Goal: Task Accomplishment & Management: Use online tool/utility

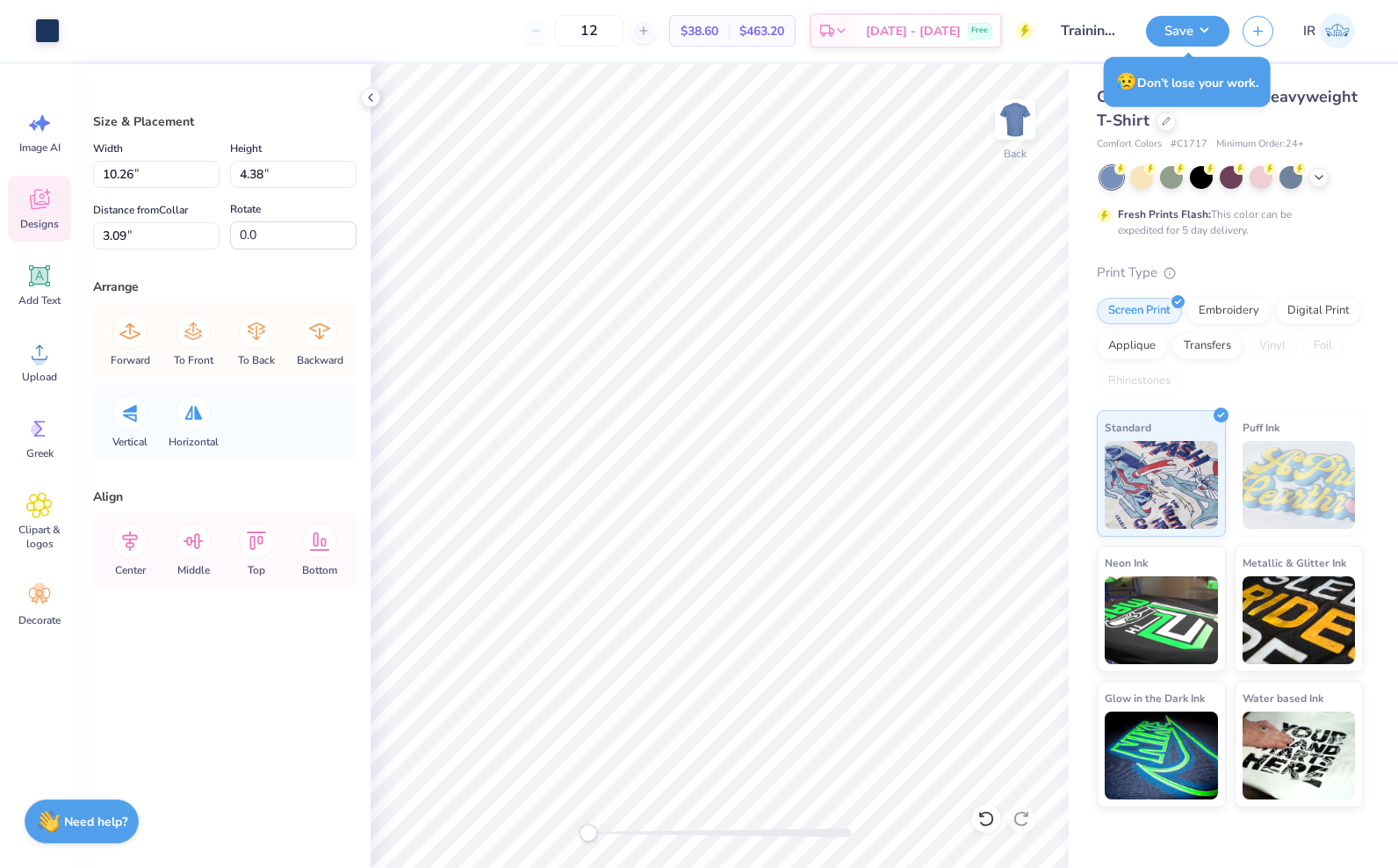
click at [27, 226] on span "Designs" at bounding box center [39, 223] width 39 height 14
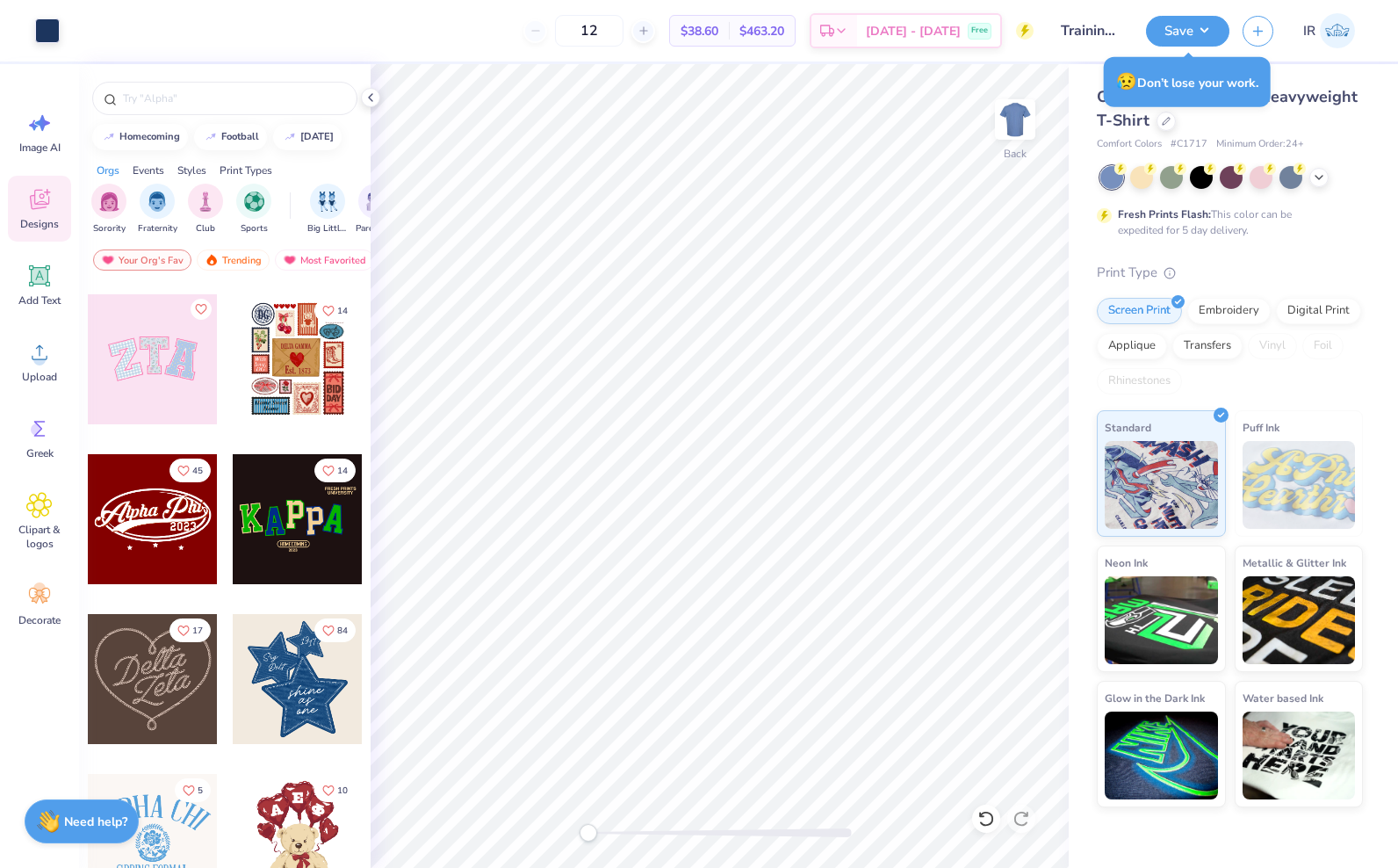
scroll to position [153, 0]
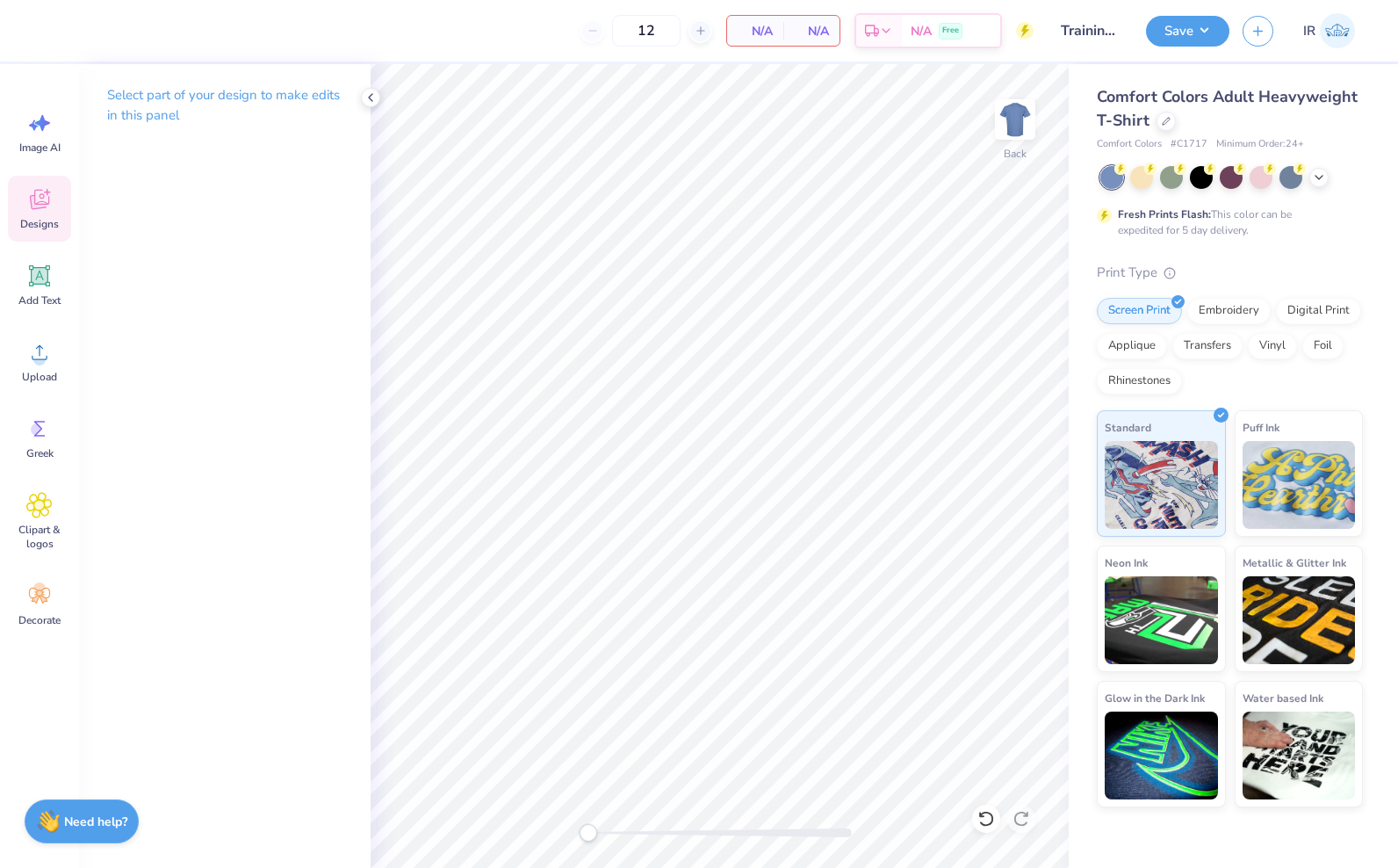
click at [19, 201] on div "Designs" at bounding box center [39, 209] width 63 height 66
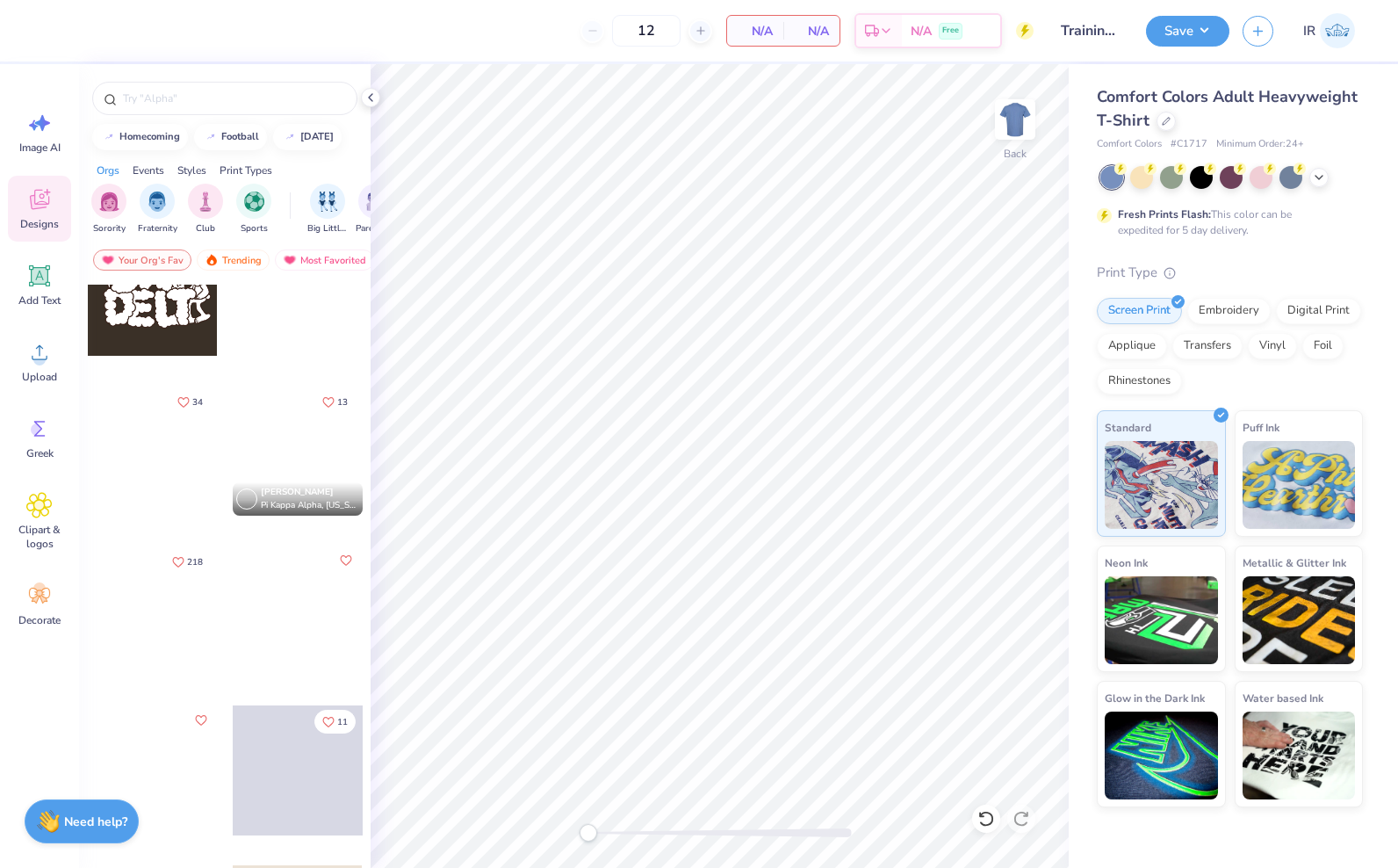
scroll to position [1292, 0]
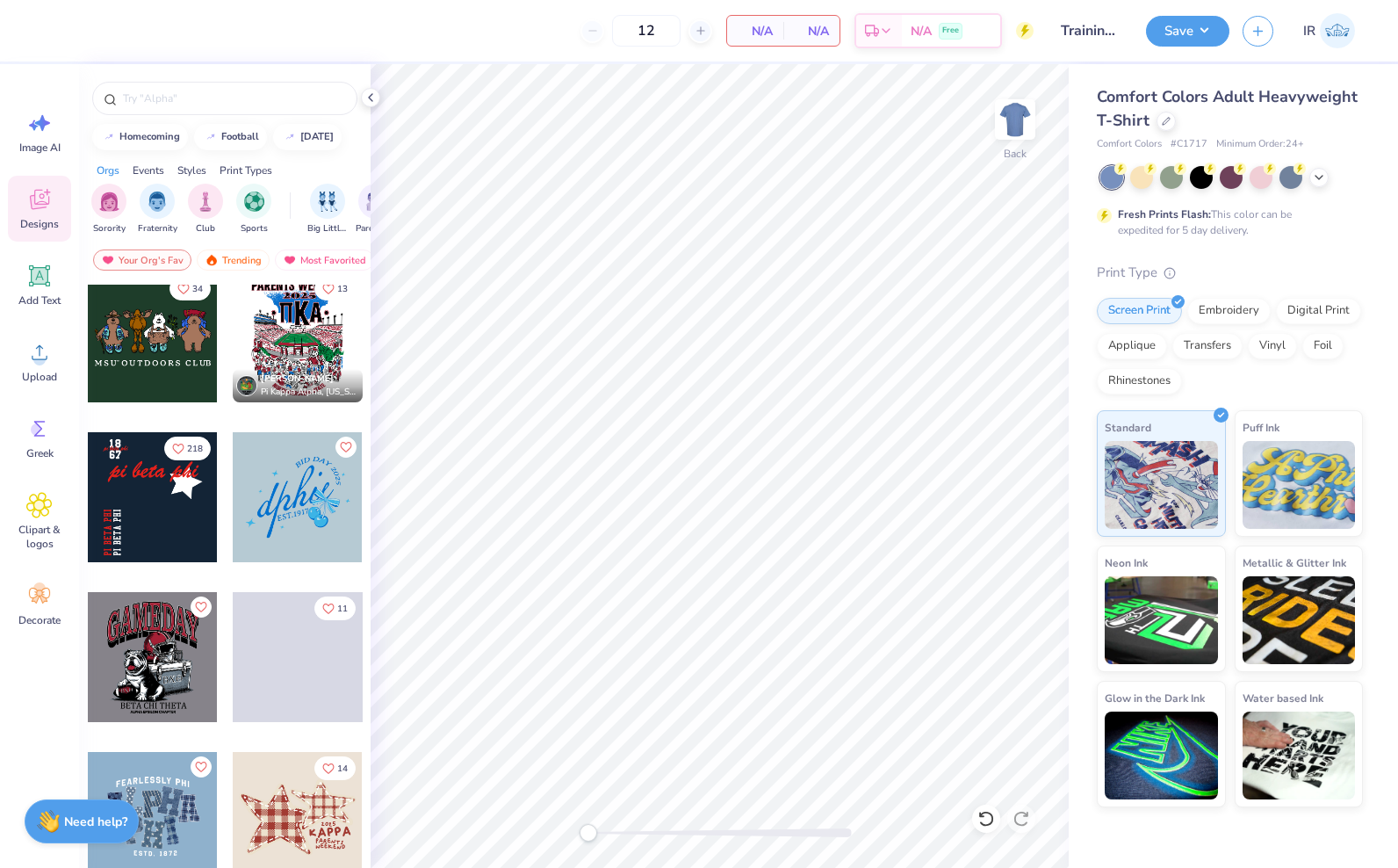
click at [169, 518] on div at bounding box center [153, 497] width 130 height 130
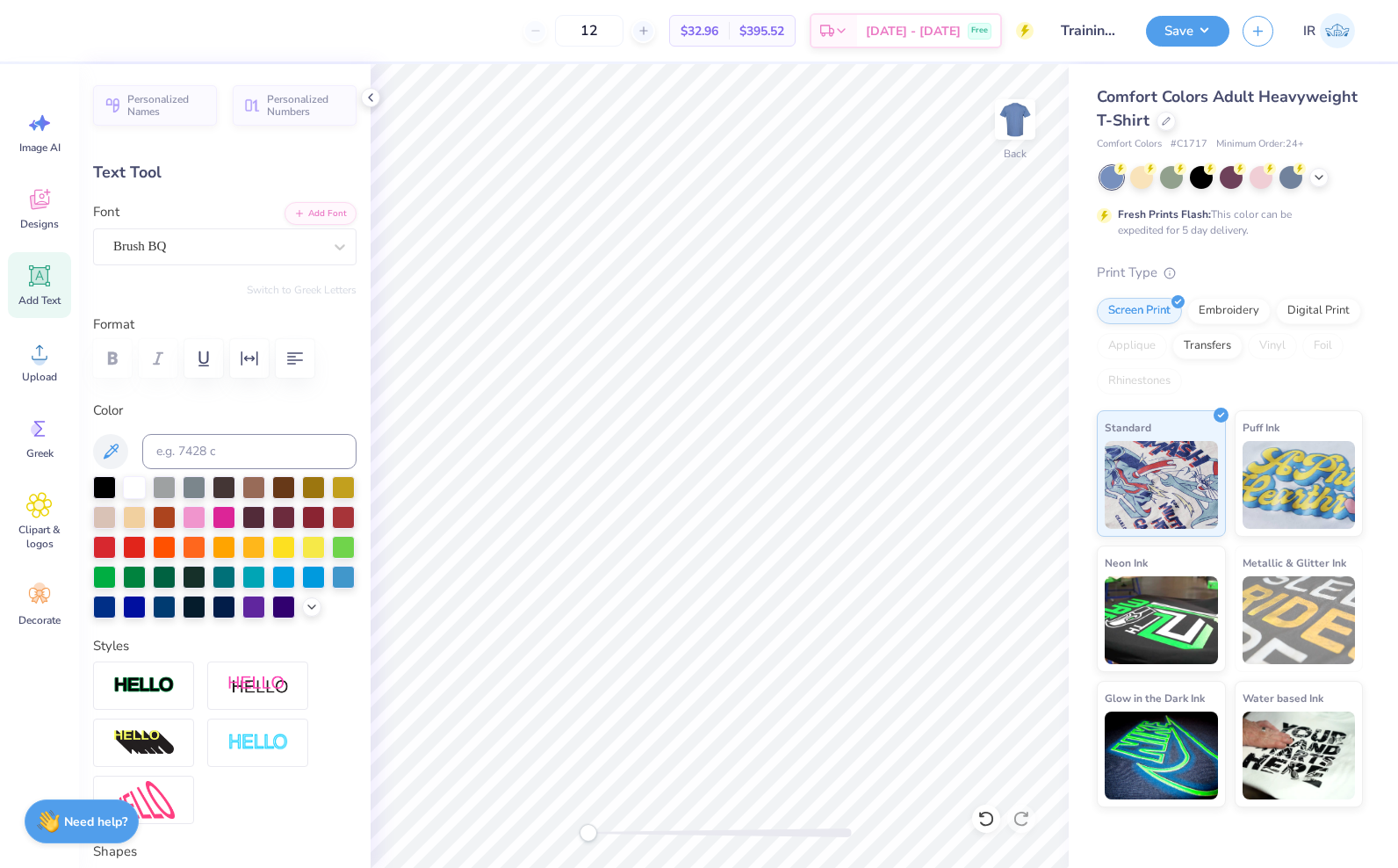
type input "2.86"
type input "0.66"
type input "3.77"
type textarea "Bluebird"
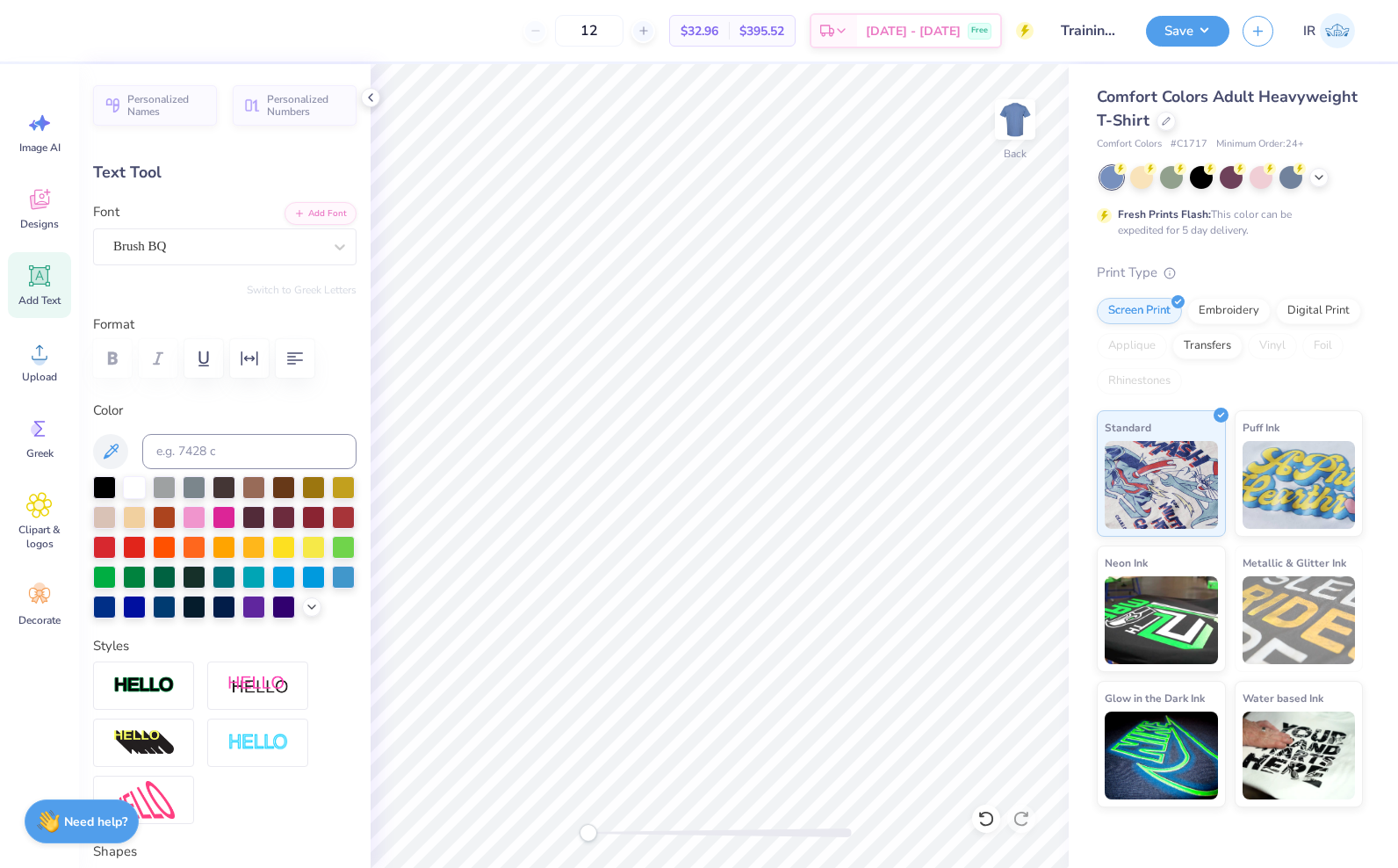
scroll to position [14, 4]
click at [302, 587] on div at bounding box center [313, 575] width 23 height 23
type input "1.32"
type input "0.99"
type input "4.30"
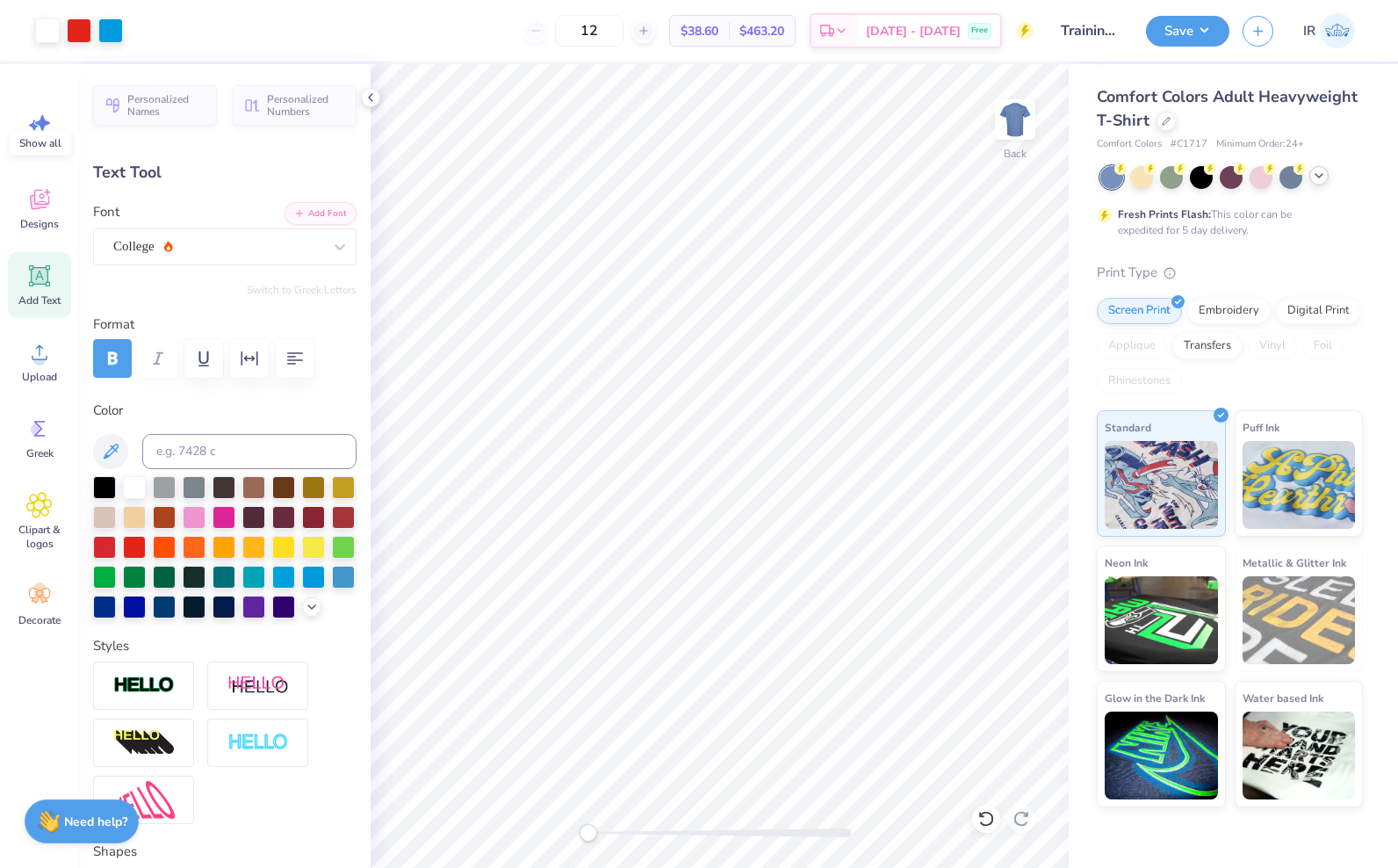
click at [1321, 177] on icon at bounding box center [1319, 176] width 14 height 14
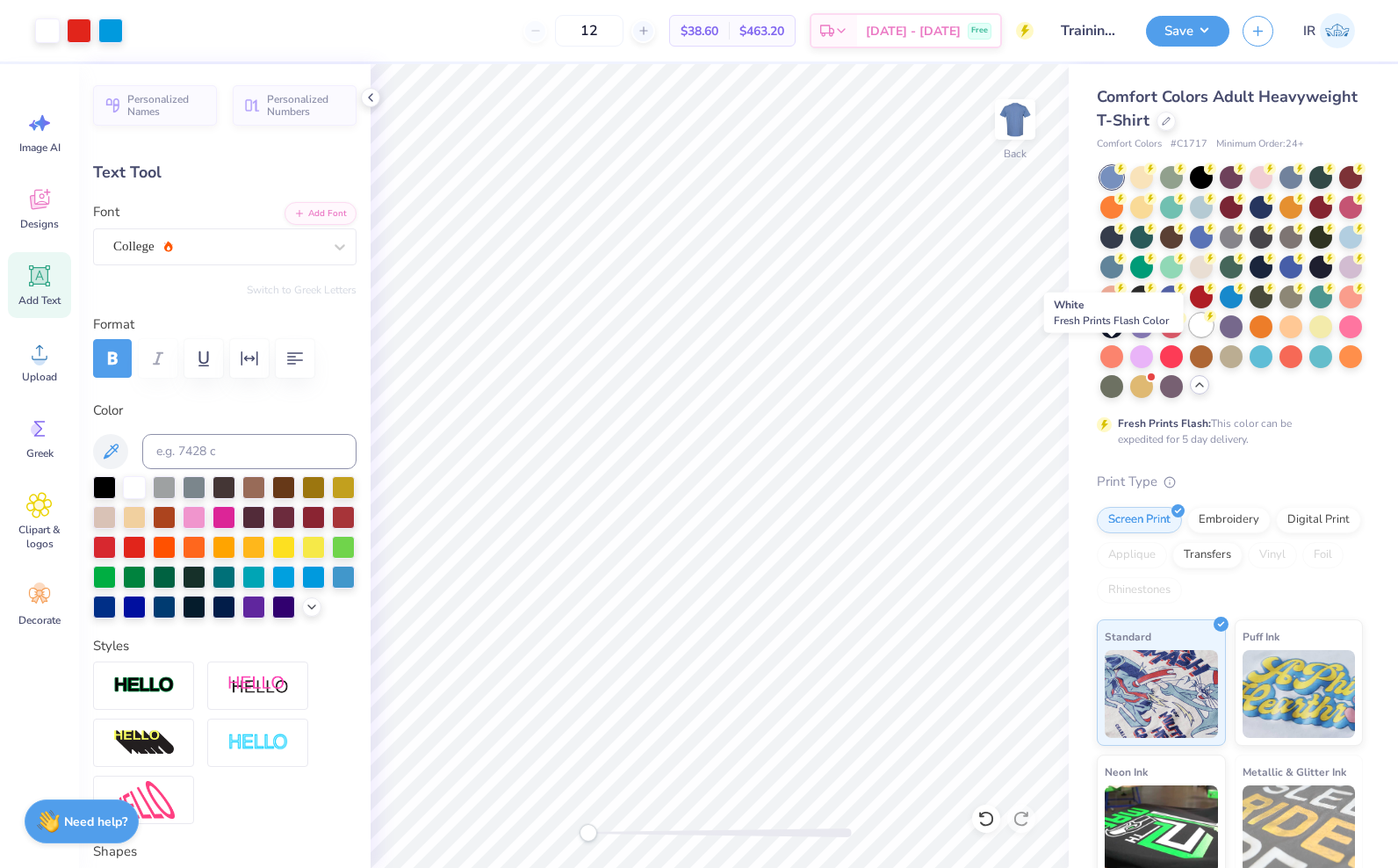
click at [1190, 336] on div at bounding box center [1201, 324] width 23 height 23
type input "1.23"
type input "3.00"
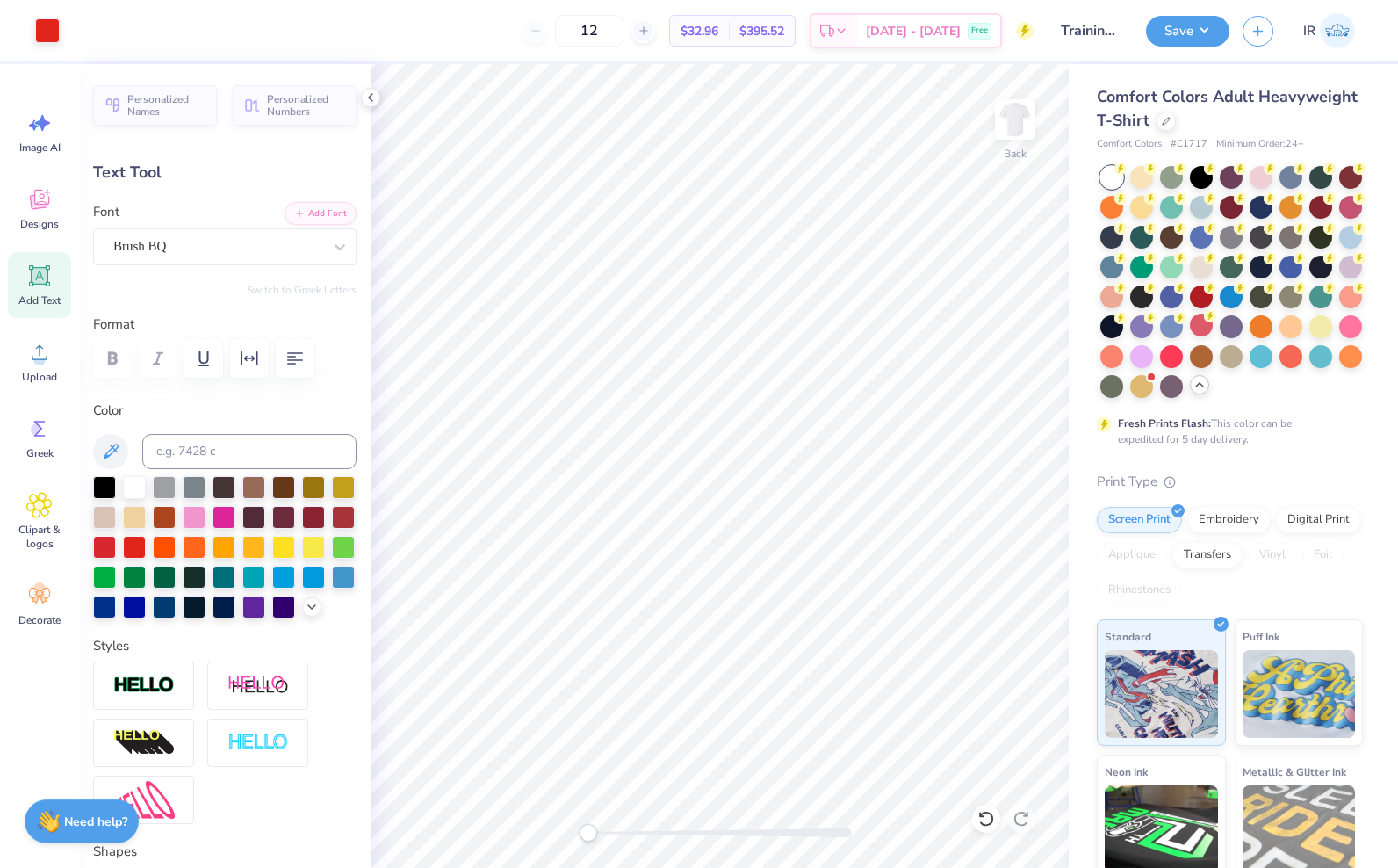
type input "10.47"
type input "2.42"
type input "5.53"
type input "2.27"
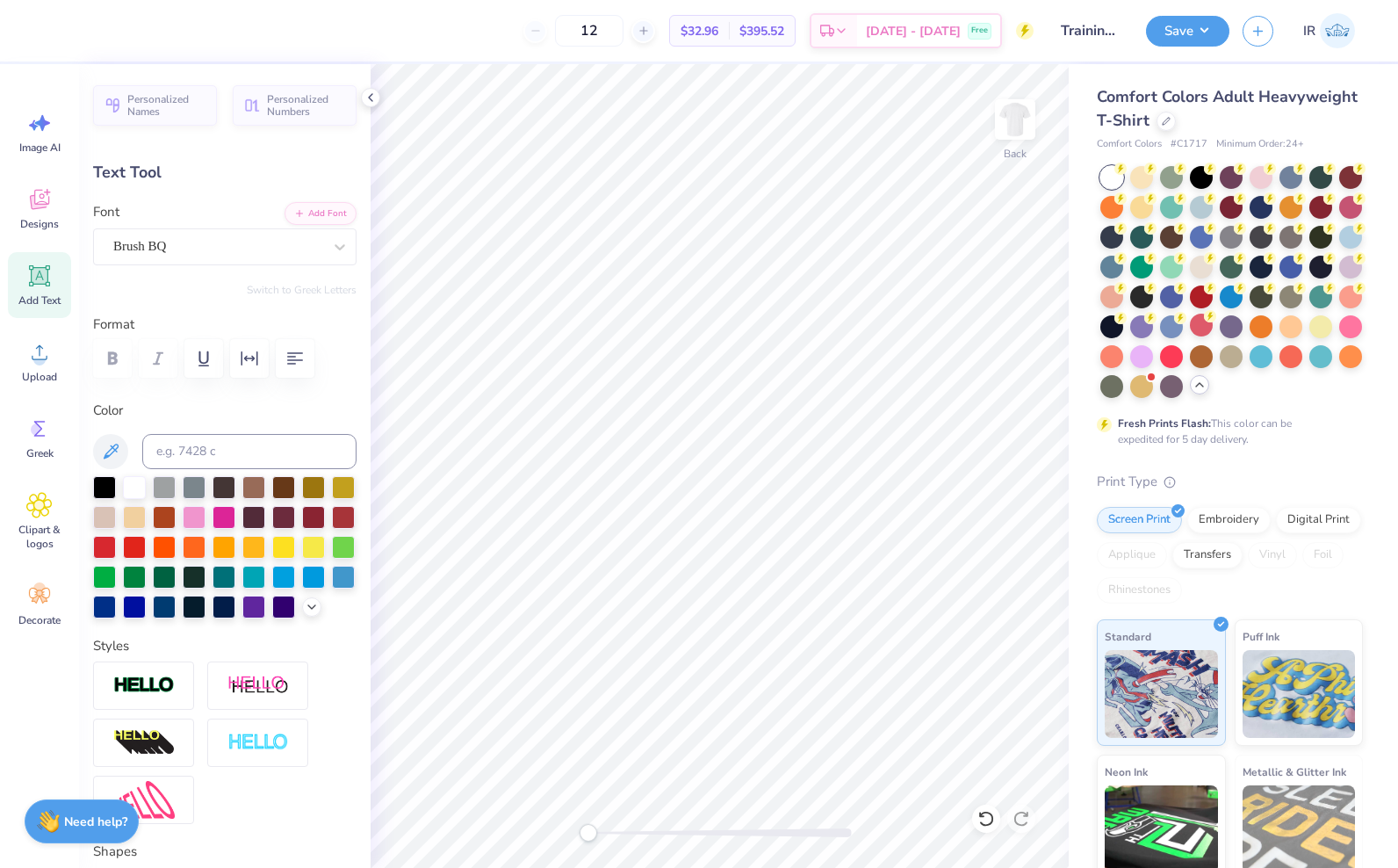
type input "0.53"
type input "3.72"
type textarea "Bird"
type input "10.47"
type input "2.42"
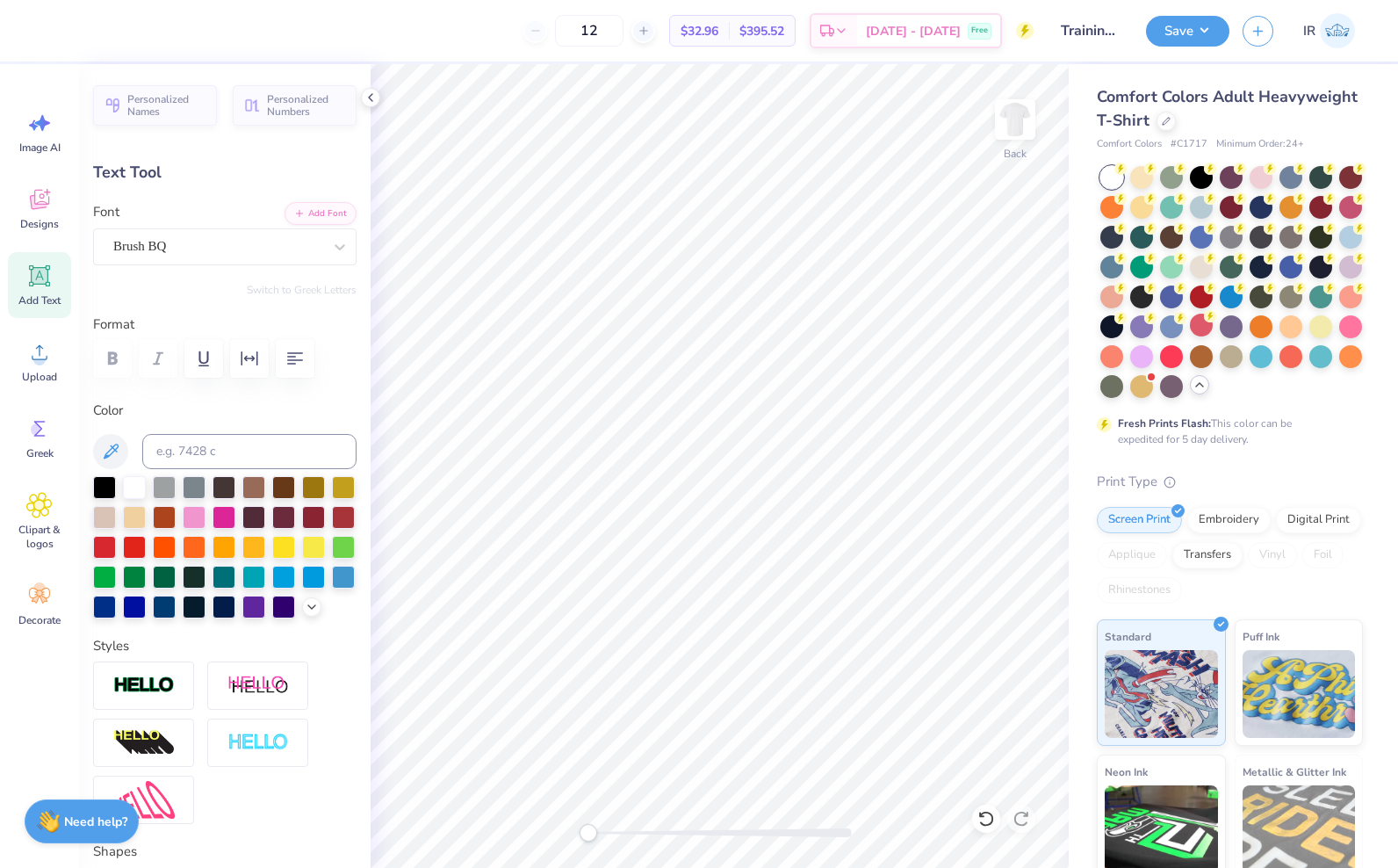
type input "5.53"
type textarea "p"
type textarea "Bluebird Bar"
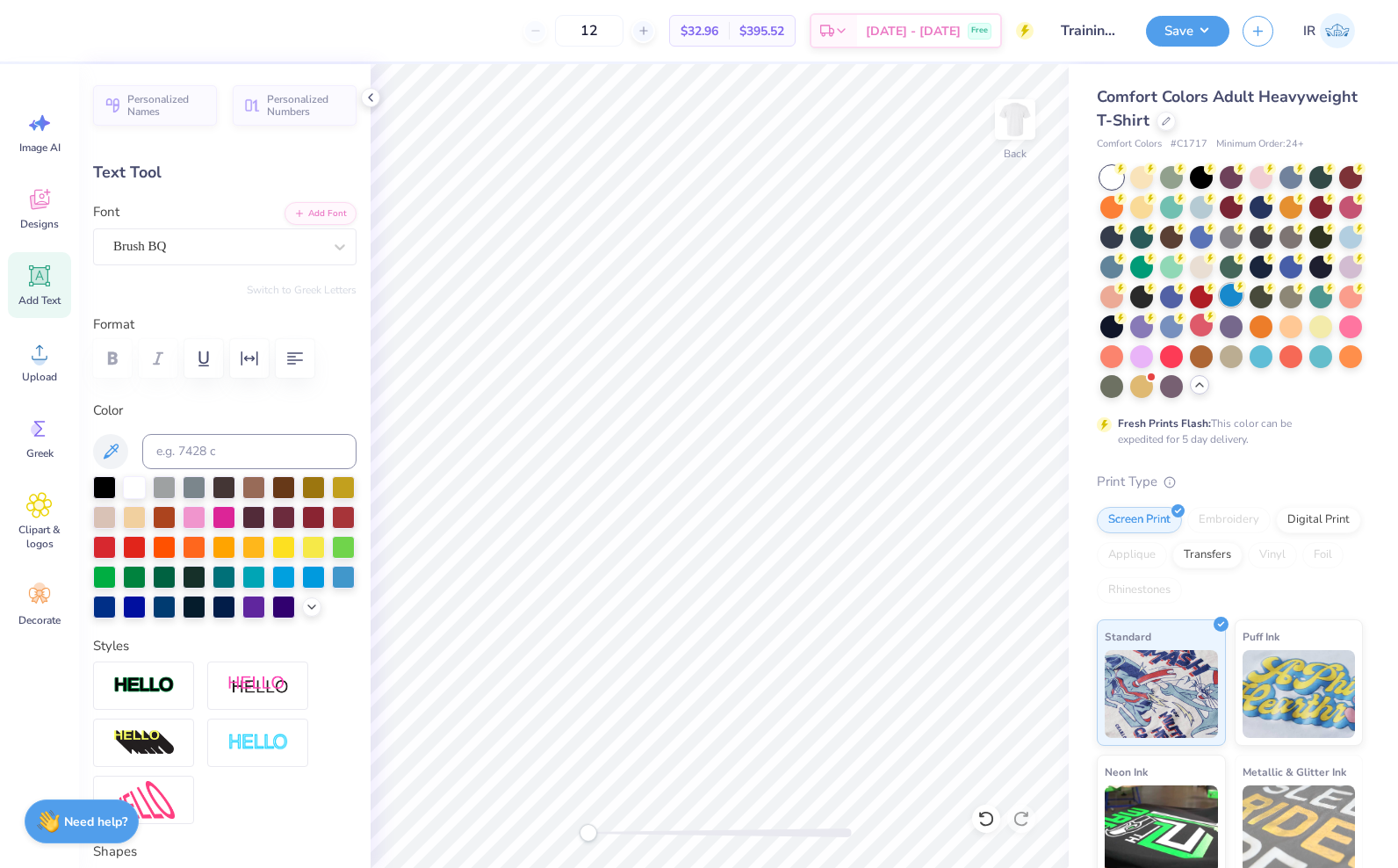
click at [1220, 306] on div at bounding box center [1231, 294] width 23 height 23
click at [1190, 336] on div at bounding box center [1201, 324] width 23 height 23
click at [272, 587] on div at bounding box center [283, 575] width 23 height 23
type input "0.85"
type input "5.30"
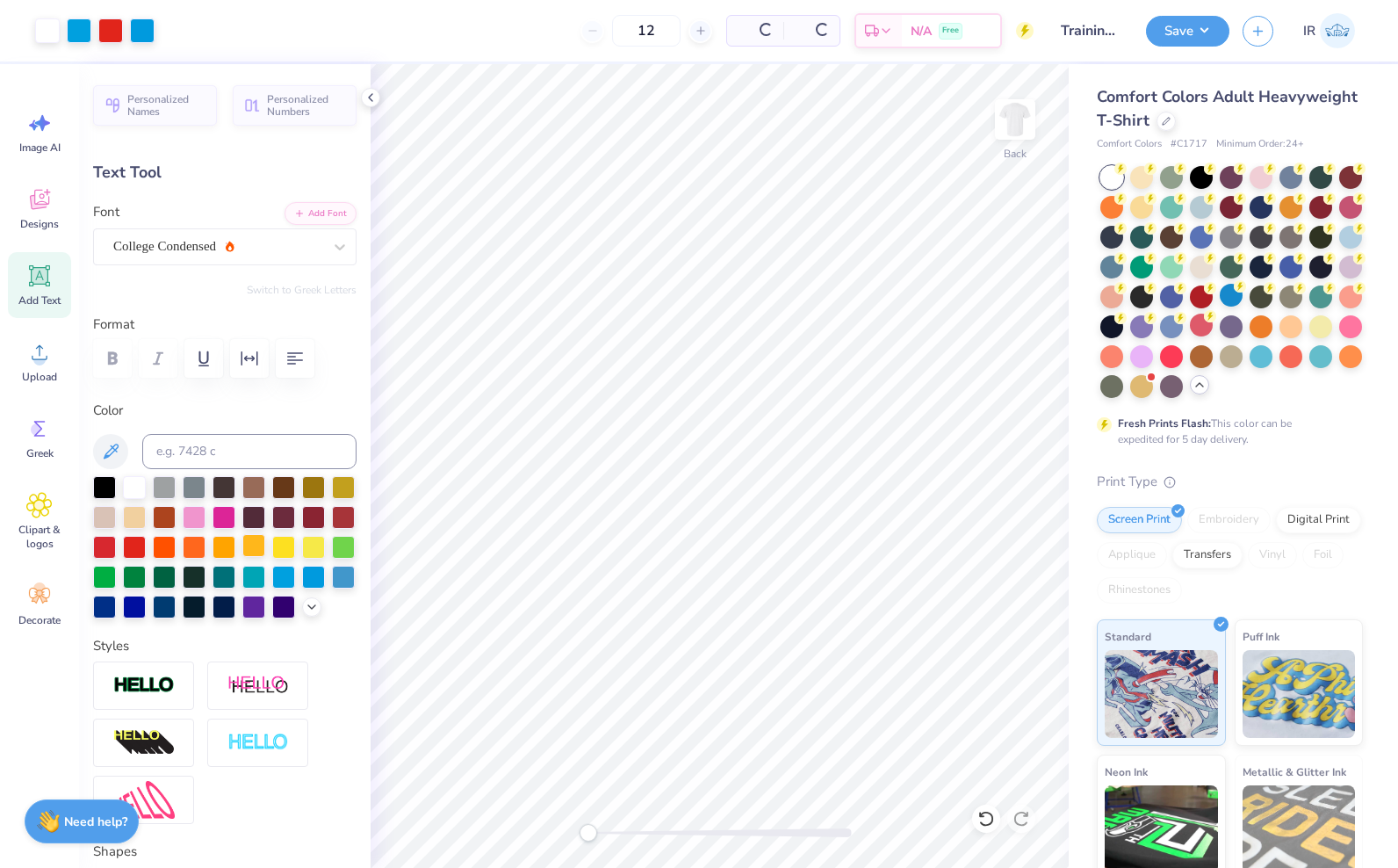
type input "11.12"
type input "-90.0"
type textarea "b"
click at [272, 587] on div at bounding box center [283, 575] width 23 height 23
type textarea "Bluebird bar"
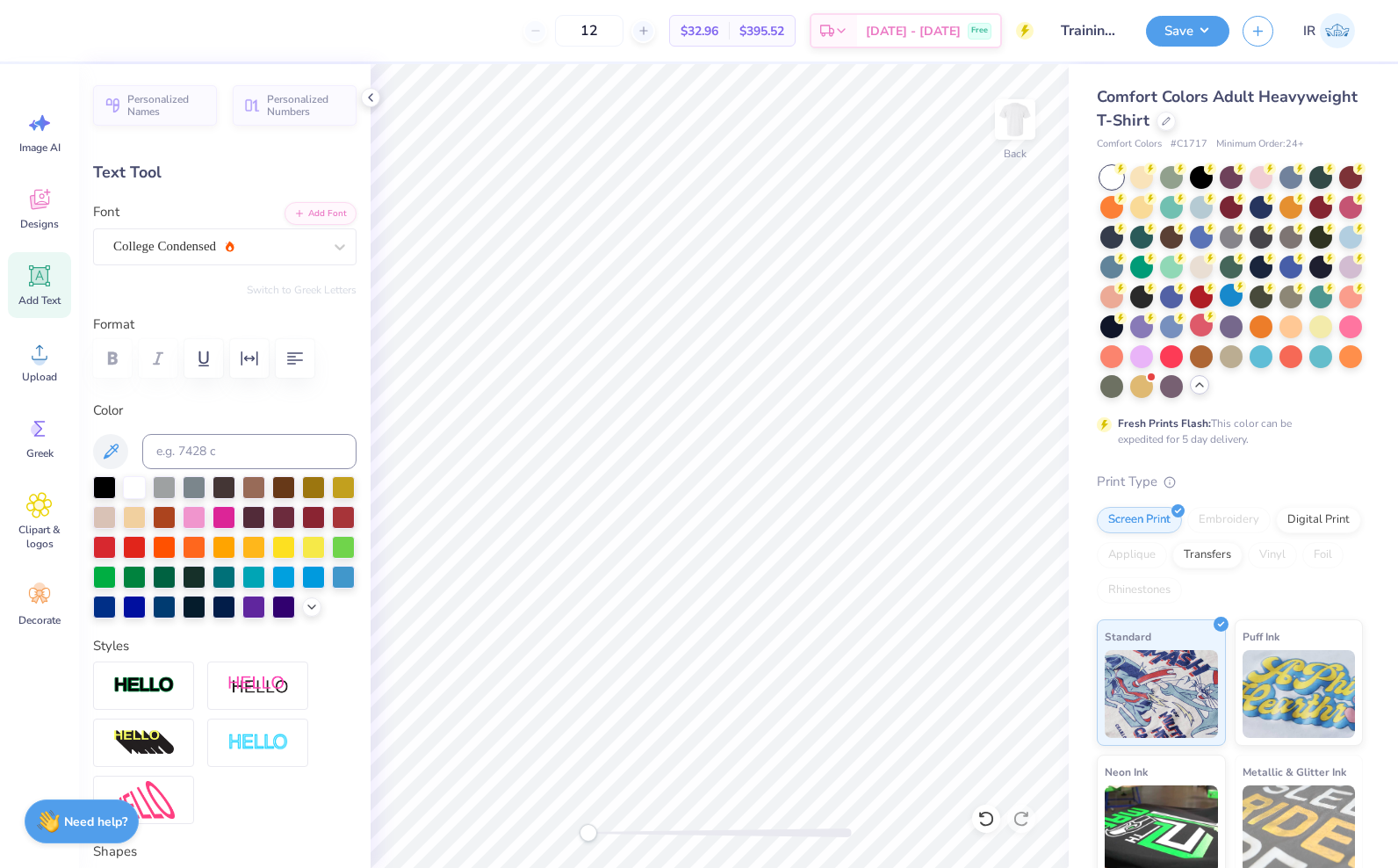
type textarea "bluebird bar"
type input "0.0"
click at [1184, 28] on button "Save" at bounding box center [1188, 28] width 84 height 31
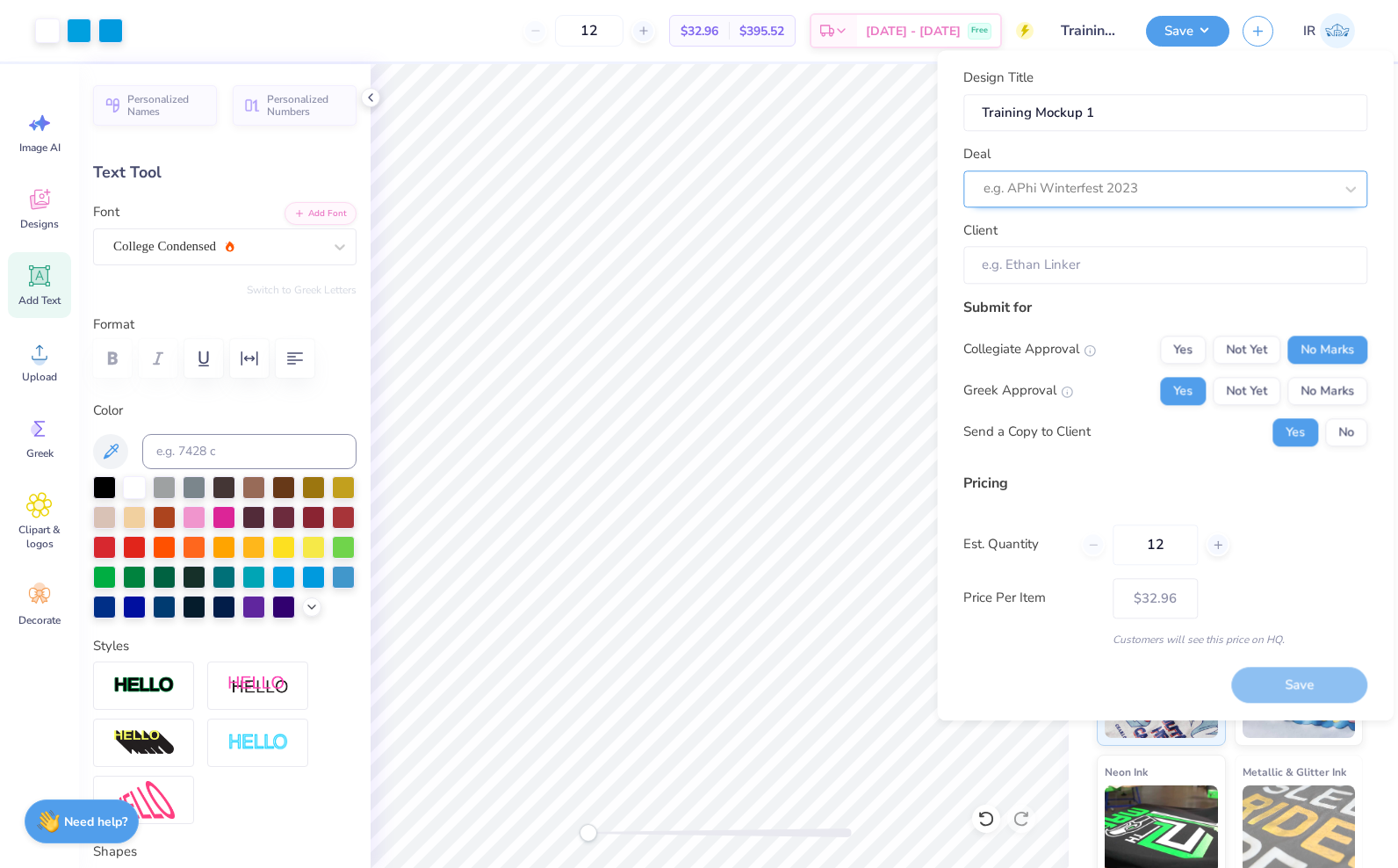
click at [1111, 196] on div at bounding box center [1159, 190] width 349 height 24
click at [1086, 227] on div "Bluebird" at bounding box center [1165, 235] width 390 height 29
type input "Bluebird Bar"
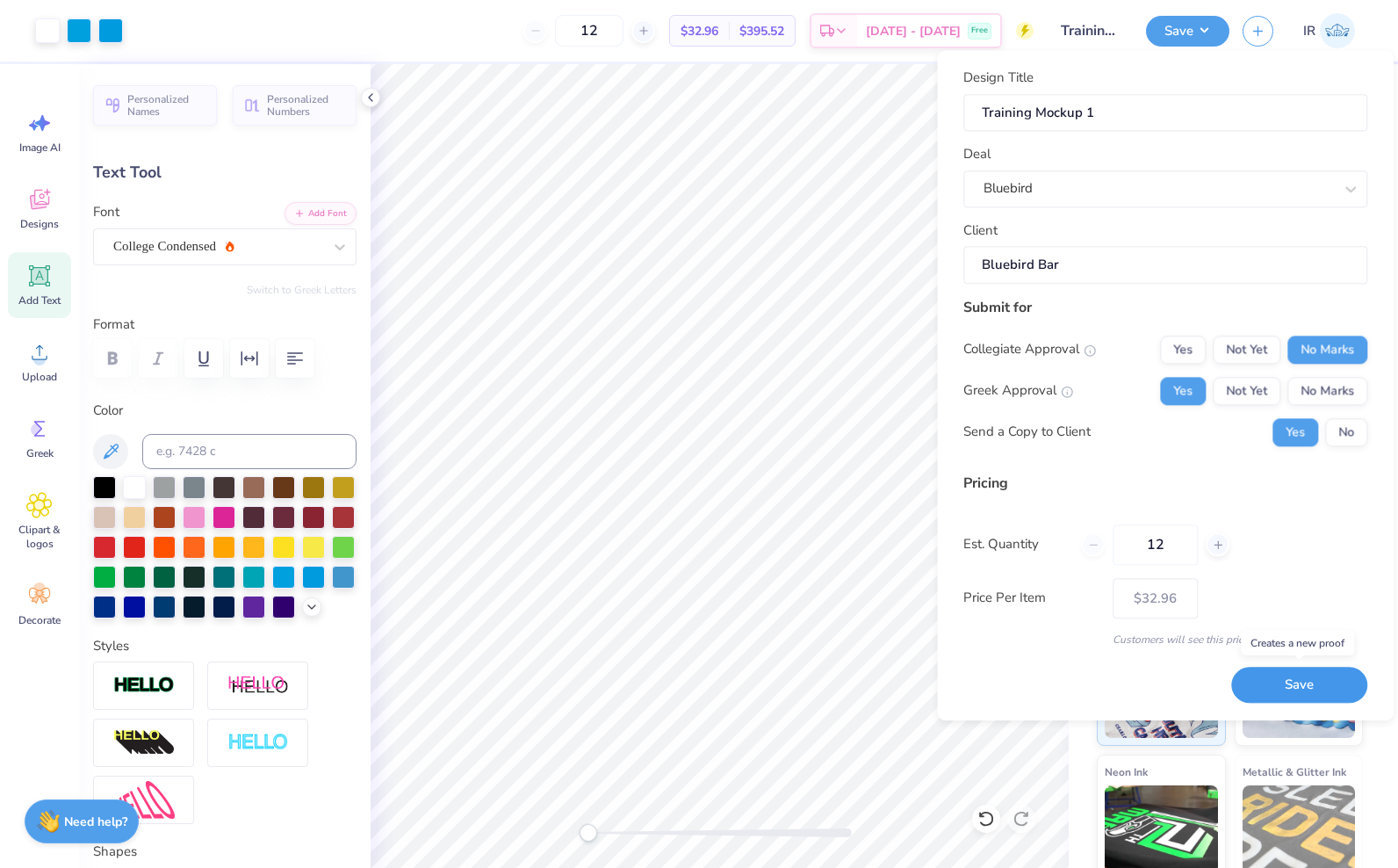
click at [1292, 697] on button "Save" at bounding box center [1299, 684] width 136 height 36
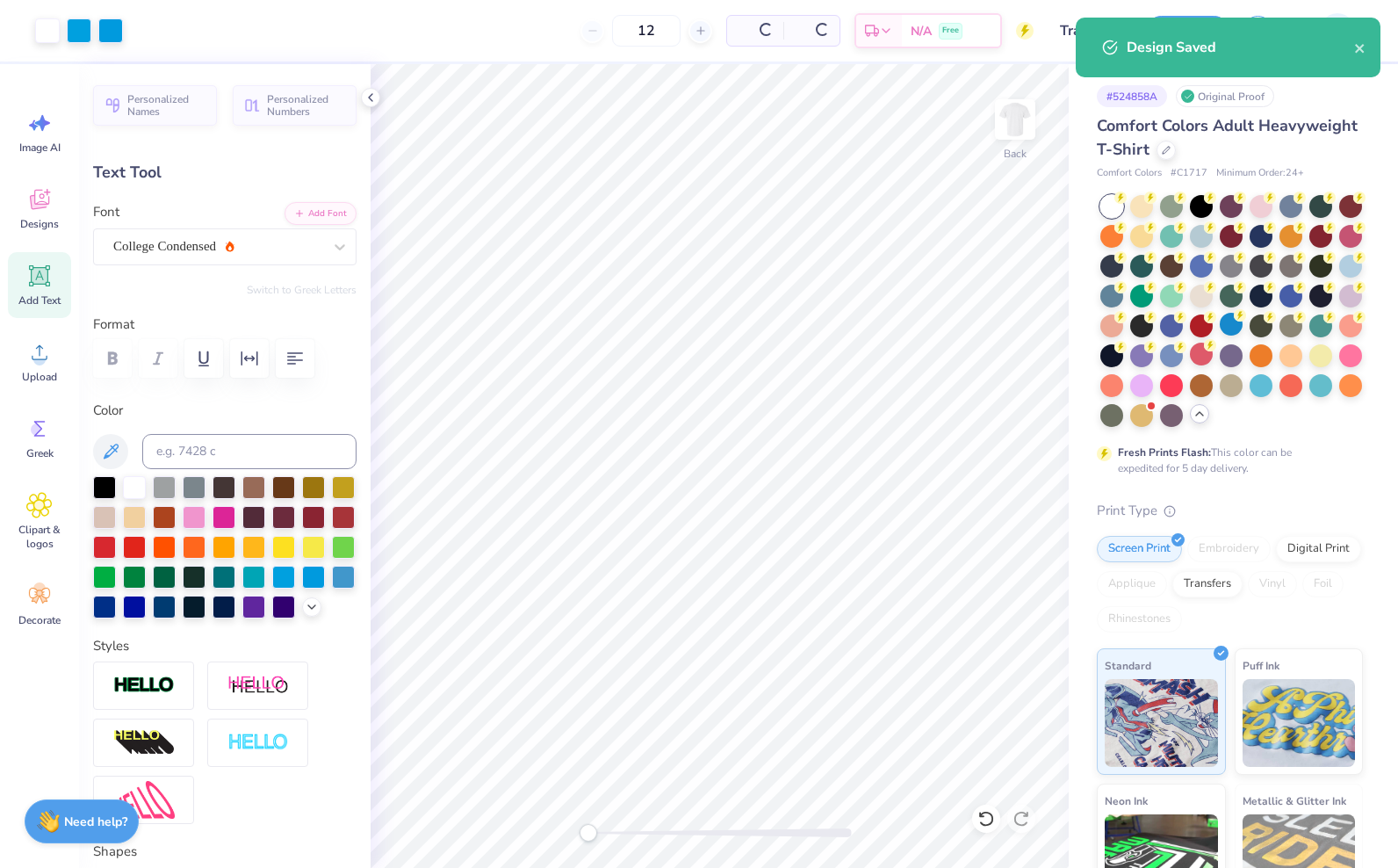
type input "$32.96"
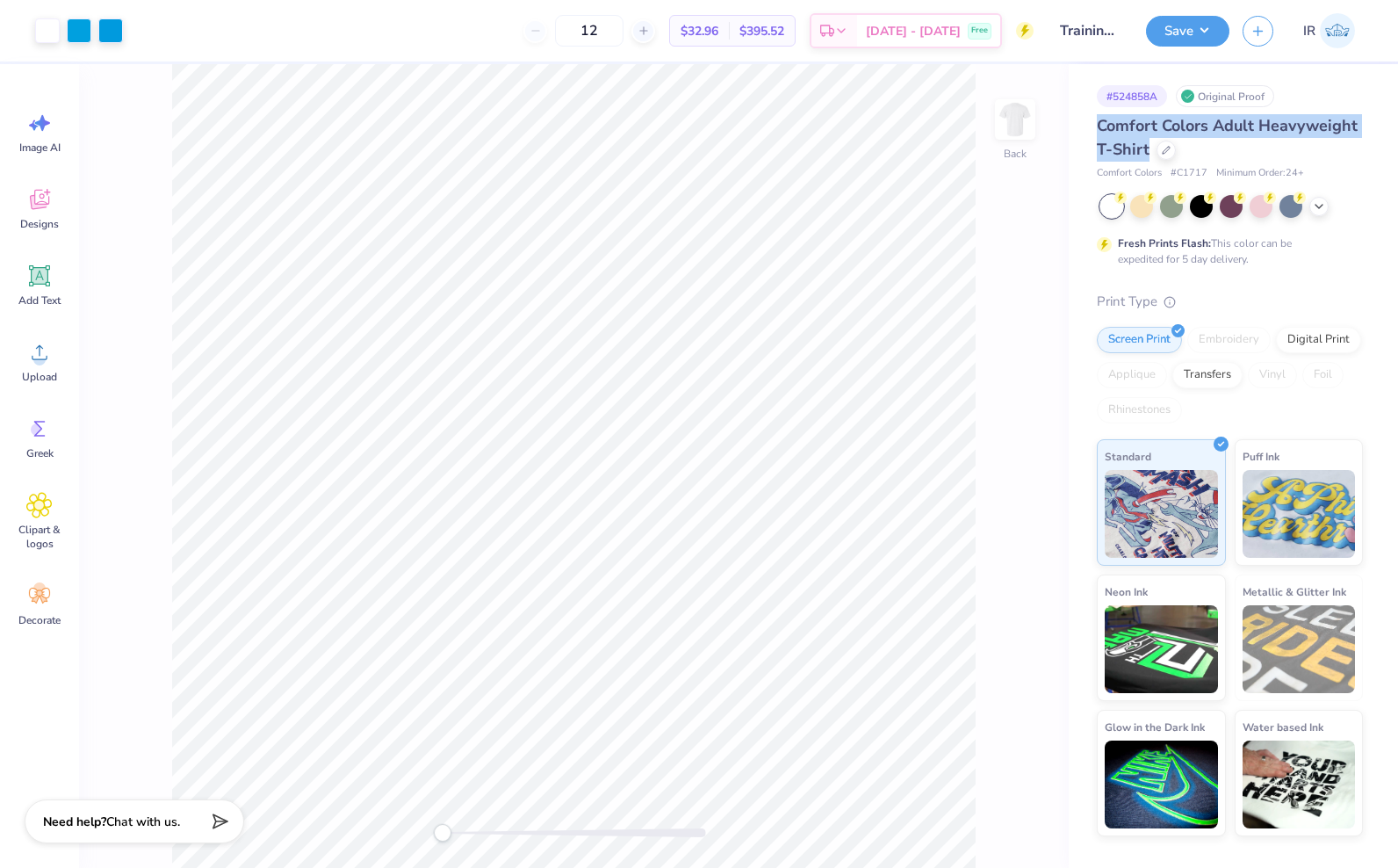
drag, startPoint x: 1151, startPoint y: 151, endPoint x: 1097, endPoint y: 120, distance: 62.3
click at [1097, 120] on div "Comfort Colors Adult Heavyweight T-Shirt" at bounding box center [1229, 138] width 266 height 48
copy span "Comfort Colors Adult Heavyweight T-Shirt"
click at [1339, 183] on div "Comfort Colors Adult Heavyweight T-Shirt Comfort Colors # C1717 Minimum Order: …" at bounding box center [1229, 475] width 266 height 722
click at [1203, 26] on button "Save" at bounding box center [1188, 28] width 84 height 31
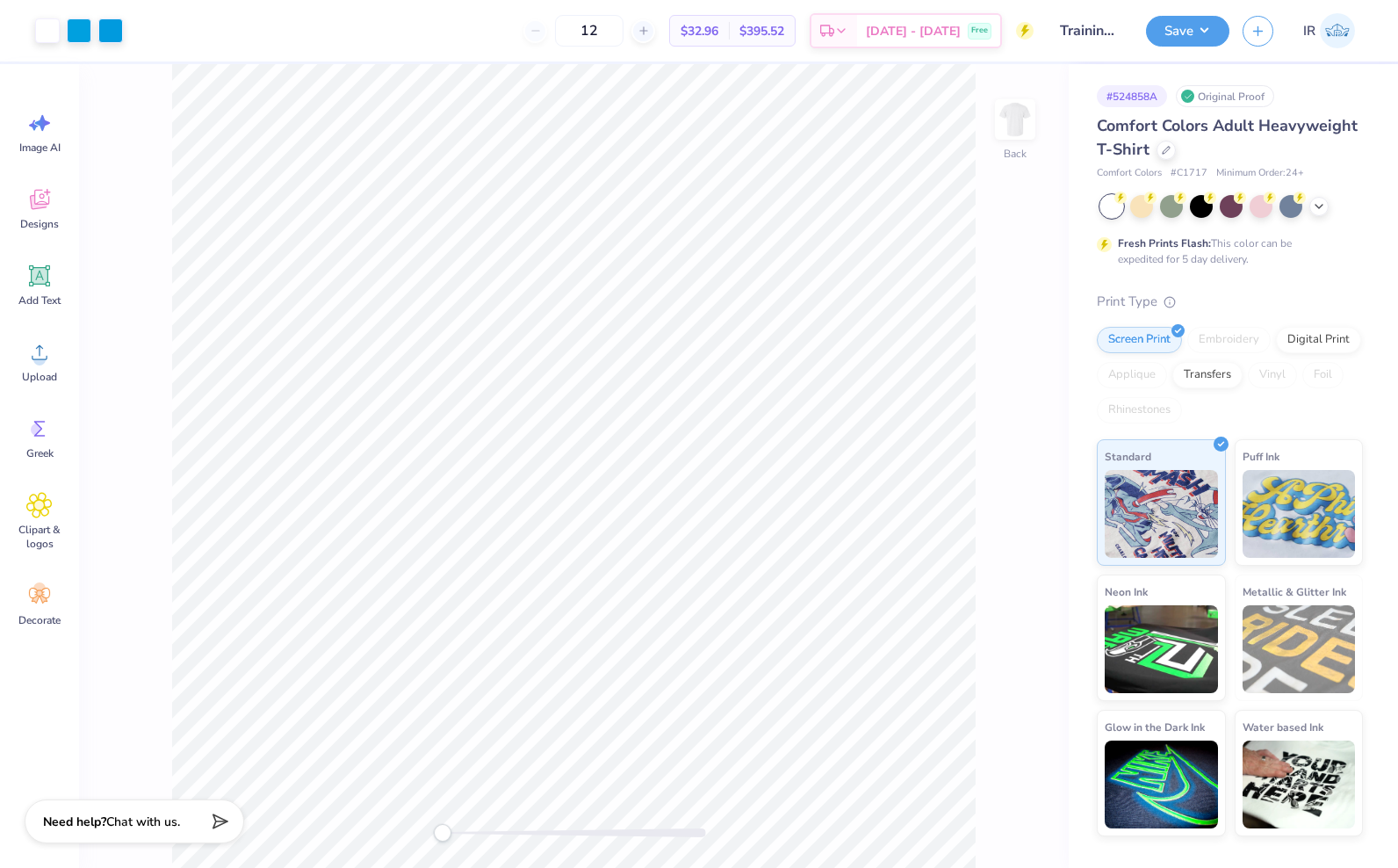
click at [1228, 99] on div "Original Proof" at bounding box center [1225, 96] width 99 height 22
